Goal: Information Seeking & Learning: Learn about a topic

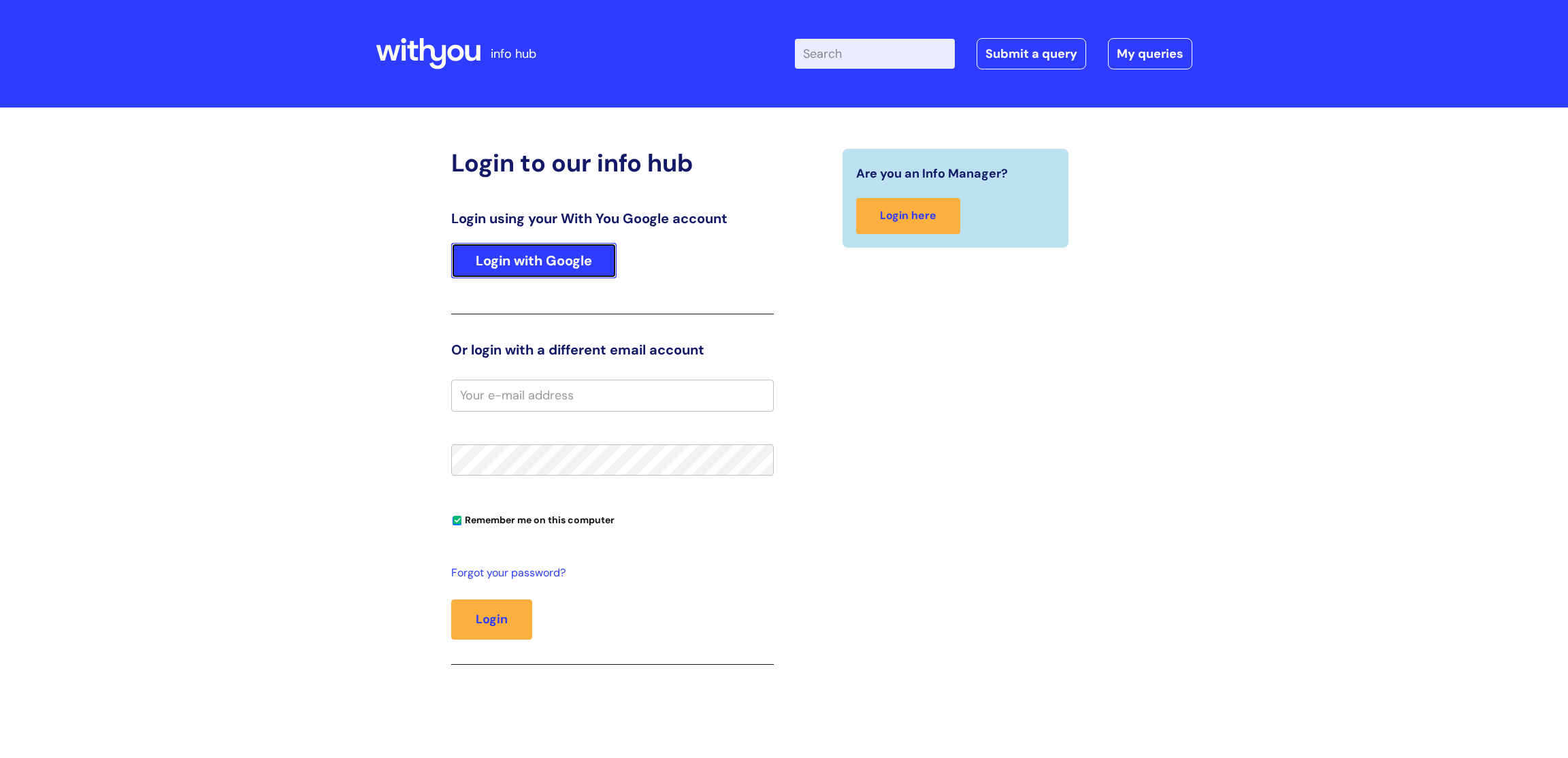
click at [583, 263] on link "Login with Google" at bounding box center [533, 260] width 165 height 36
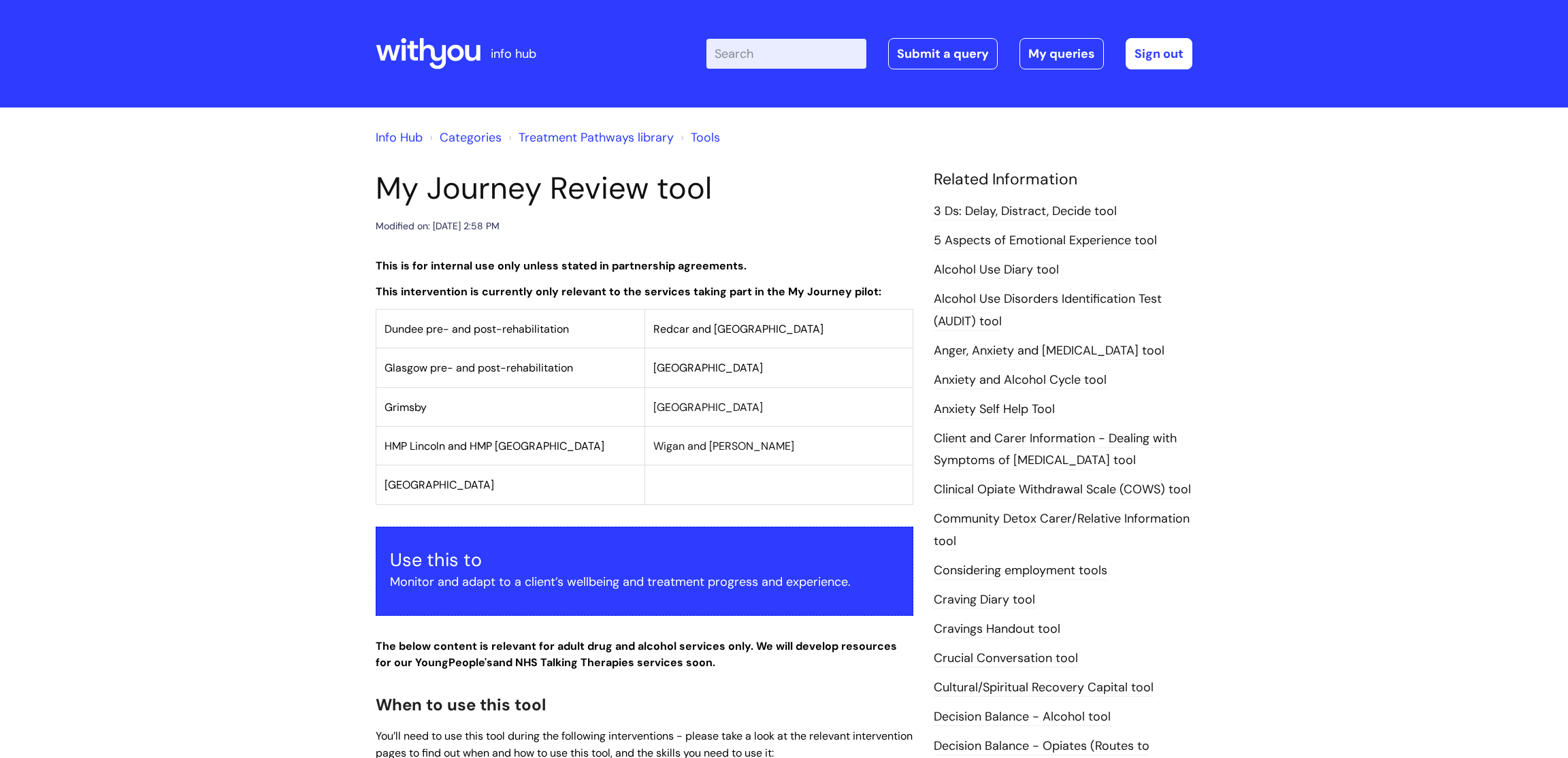
click at [815, 56] on input "Enter your search term here..." at bounding box center [787, 53] width 160 height 30
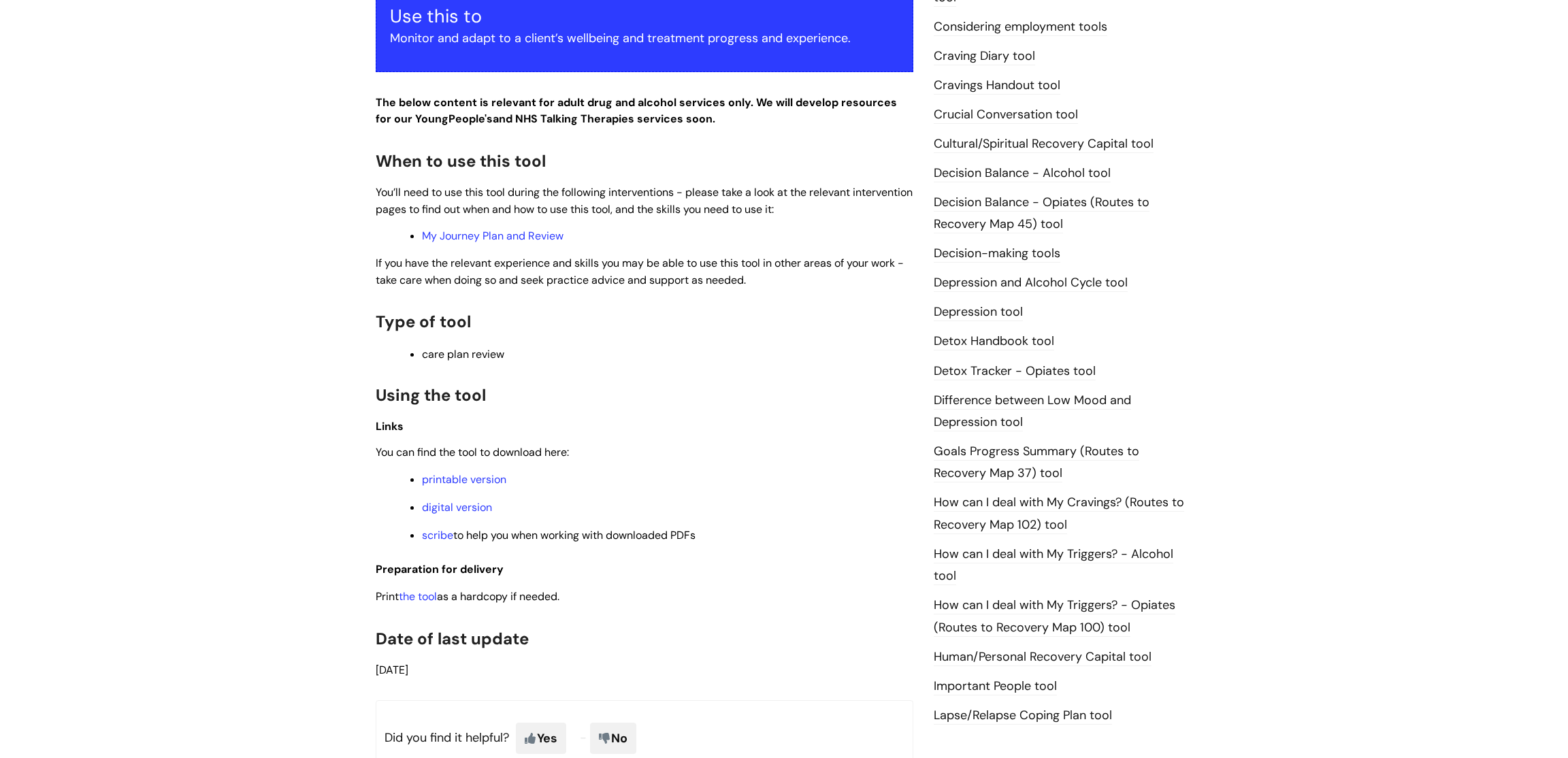
scroll to position [555, 0]
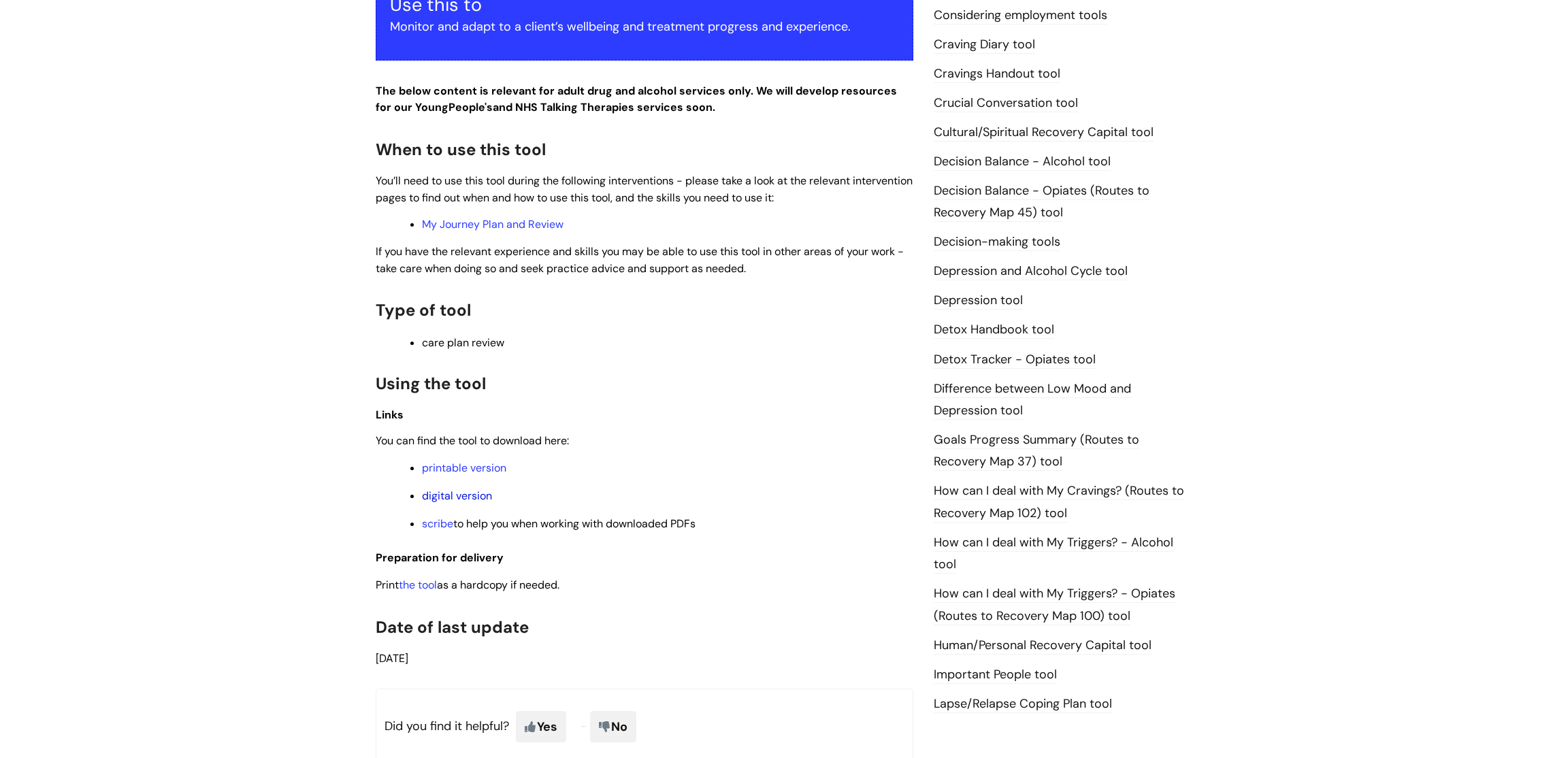
click at [480, 503] on link "digital version" at bounding box center [457, 496] width 70 height 14
